Goal: Task Accomplishment & Management: Use online tool/utility

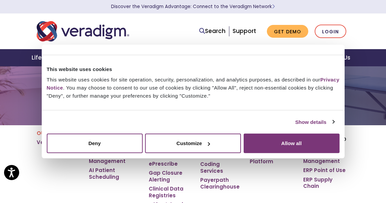
scroll to position [26, 0]
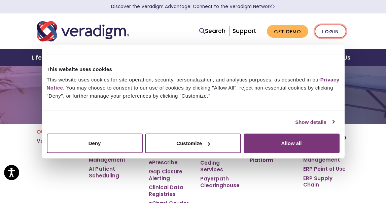
click at [332, 31] on link "Login" at bounding box center [331, 32] width 32 height 14
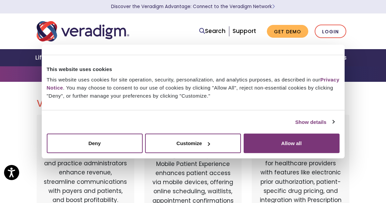
scroll to position [30, 0]
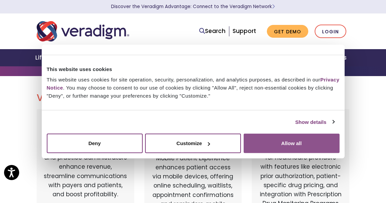
click at [285, 142] on button "Allow all" at bounding box center [292, 144] width 96 height 20
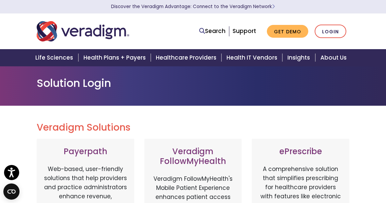
scroll to position [0, 0]
click at [330, 31] on link "Login" at bounding box center [331, 32] width 32 height 14
click at [246, 30] on link "Support" at bounding box center [245, 31] width 24 height 8
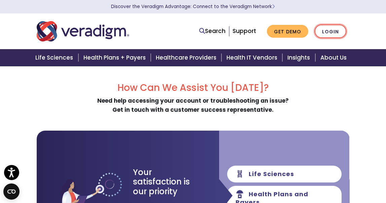
click at [331, 31] on link "Login" at bounding box center [331, 32] width 32 height 14
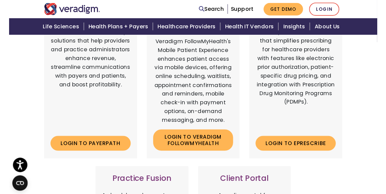
scroll to position [137, 0]
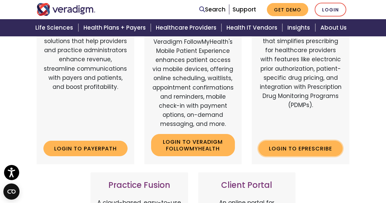
click at [304, 147] on link "Login to ePrescribe" at bounding box center [301, 148] width 84 height 15
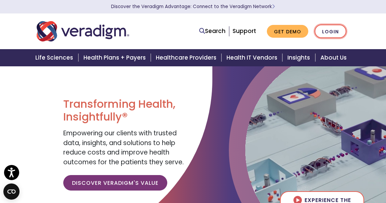
click at [331, 32] on link "Login" at bounding box center [331, 32] width 32 height 14
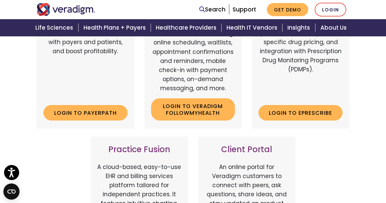
scroll to position [172, 0]
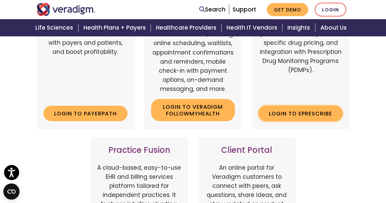
click at [302, 111] on link "Login to ePrescribe" at bounding box center [301, 113] width 84 height 15
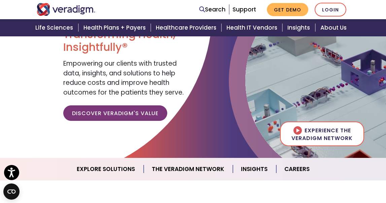
scroll to position [129, 0]
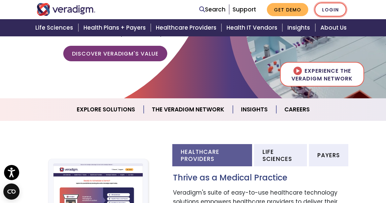
click at [331, 10] on link "Login" at bounding box center [331, 10] width 32 height 14
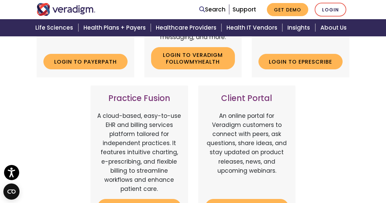
scroll to position [225, 0]
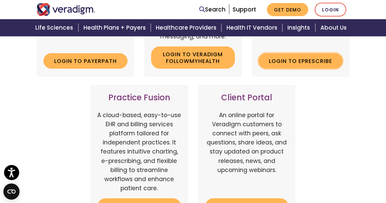
click at [298, 59] on link "Login to ePrescribe" at bounding box center [301, 60] width 84 height 15
